Goal: Task Accomplishment & Management: Complete application form

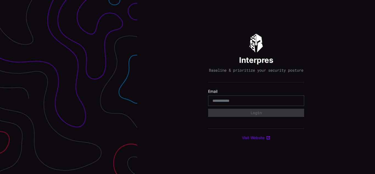
click at [187, 87] on div "Interpres Baseline & prioritize your security posture Email Login Visit Website" at bounding box center [256, 87] width 238 height 174
type input "**********"
click at [256, 103] on input "**********" at bounding box center [255, 100] width 87 height 5
click at [187, 87] on div "Interpres Baseline & prioritize your security posture Email Login Visit Website" at bounding box center [256, 87] width 238 height 174
